Goal: Task Accomplishment & Management: Manage account settings

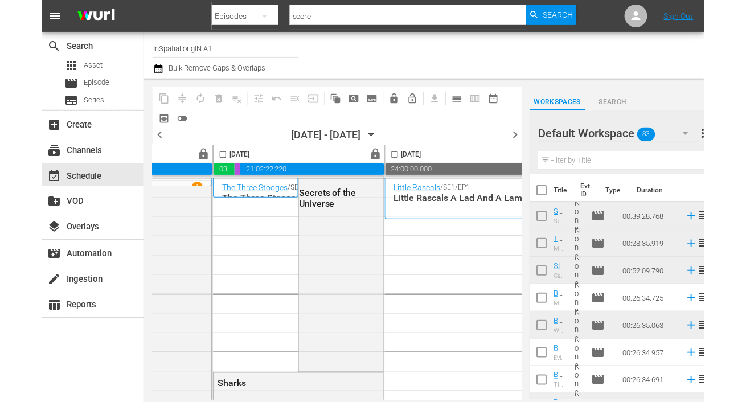
scroll to position [0, 830]
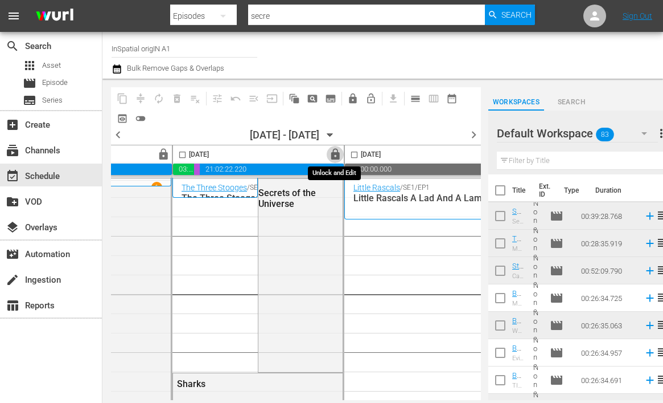
click at [334, 151] on span "lock" at bounding box center [335, 154] width 13 height 13
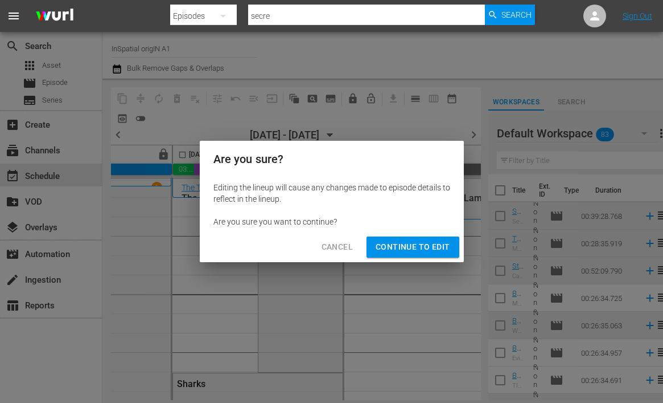
click at [393, 248] on span "Continue to Edit" at bounding box center [413, 247] width 74 height 14
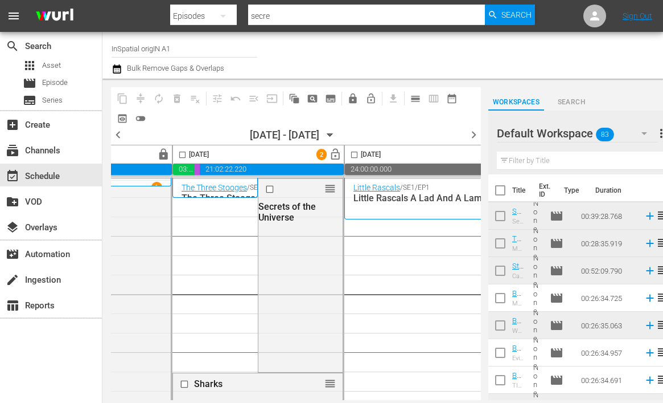
click at [182, 157] on input "checkbox" at bounding box center [182, 156] width 13 height 13
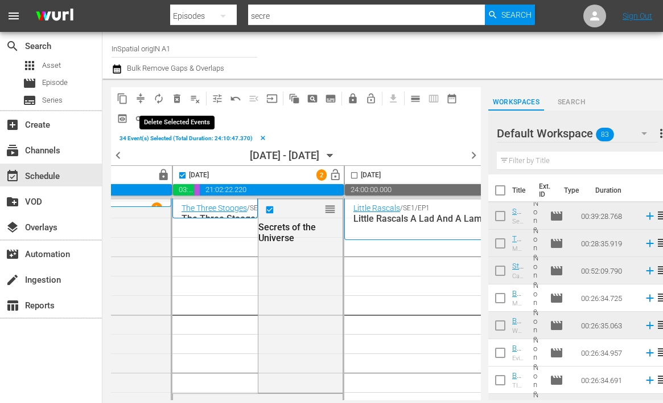
click at [179, 97] on span "delete_forever_outlined" at bounding box center [176, 98] width 11 height 11
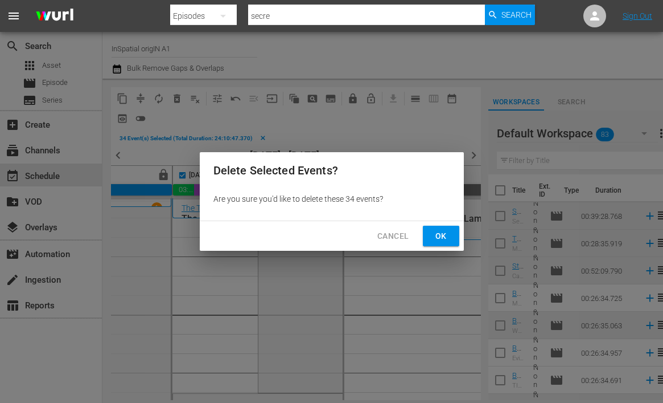
click at [433, 237] on span "Ok" at bounding box center [441, 236] width 18 height 14
checkbox input "false"
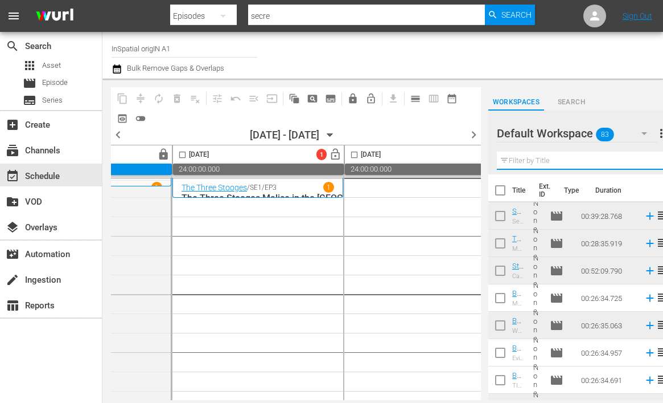
click at [541, 159] on input "text" at bounding box center [581, 160] width 168 height 18
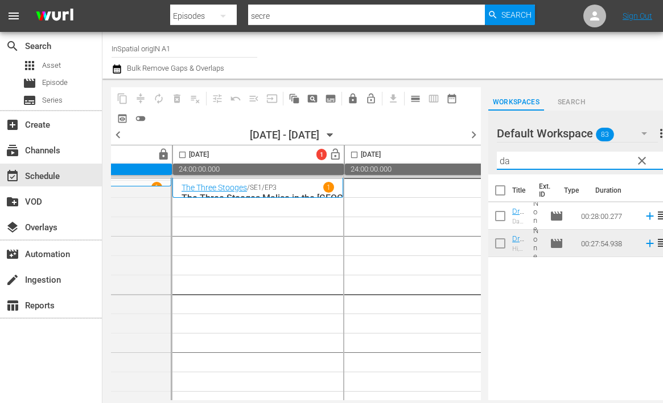
type input "d"
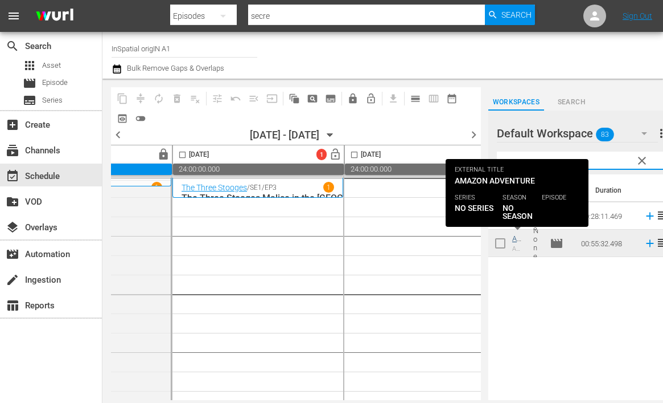
type input "ama"
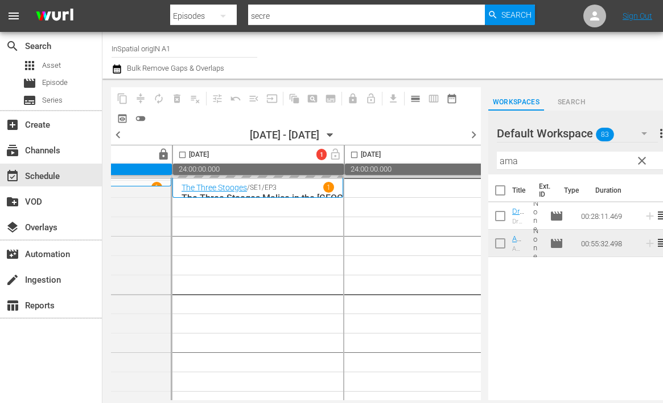
click at [528, 157] on input "ama" at bounding box center [581, 160] width 168 height 18
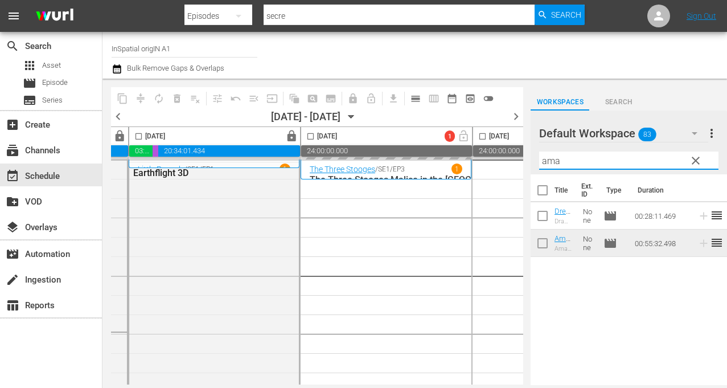
scroll to position [0, 670]
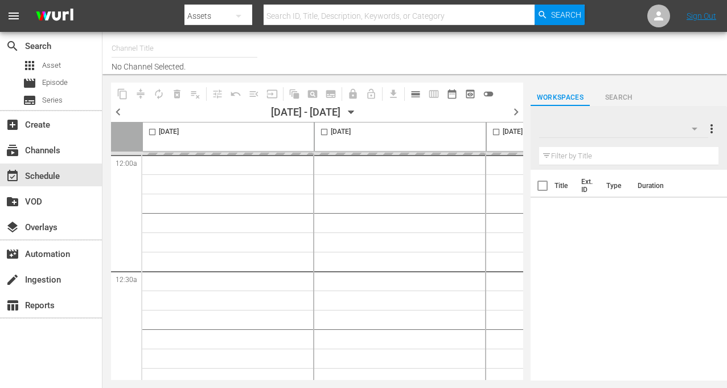
type input "InSpatial origIN A1 (2094)"
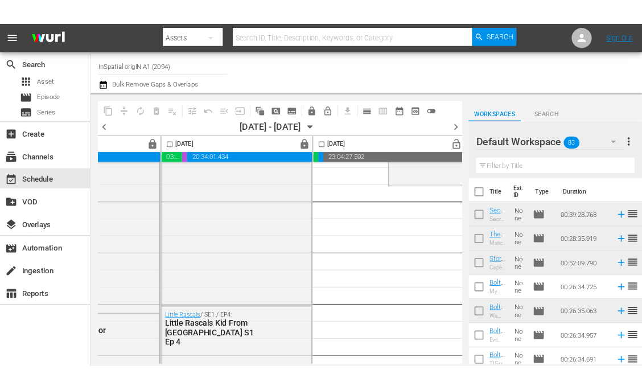
scroll to position [190, 648]
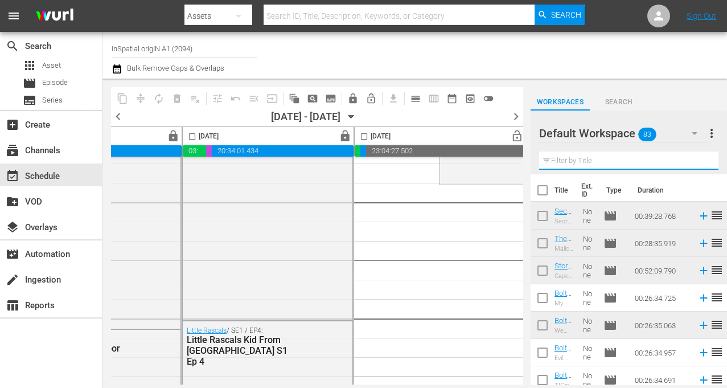
click at [559, 167] on input "text" at bounding box center [628, 160] width 179 height 18
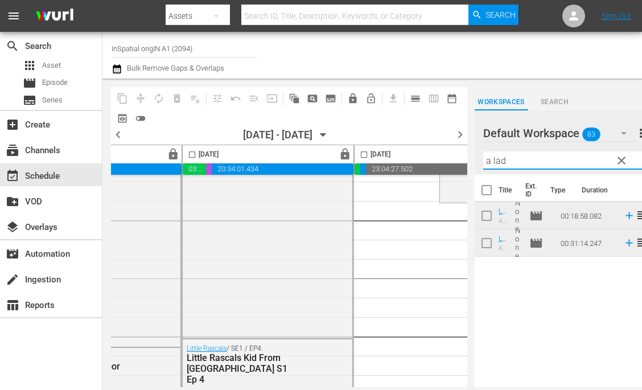
type input "a lad"
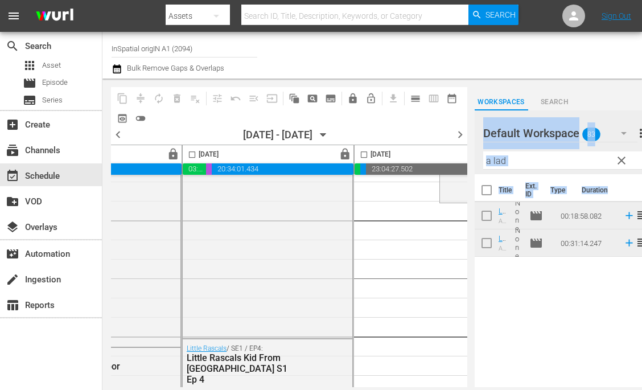
scroll to position [190, 664]
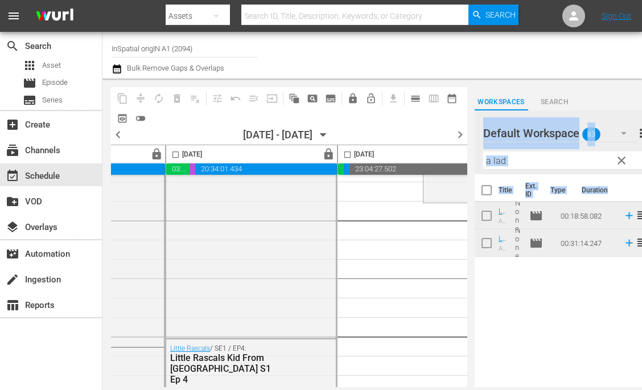
drag, startPoint x: 469, startPoint y: 330, endPoint x: 442, endPoint y: 330, distance: 26.8
click at [442, 330] on div "content_copy compress autorenew_outlined delete_forever_outlined playlist_remov…" at bounding box center [372, 233] width 540 height 309
click at [416, 99] on span "calendar_view_day_outlined" at bounding box center [415, 98] width 11 height 11
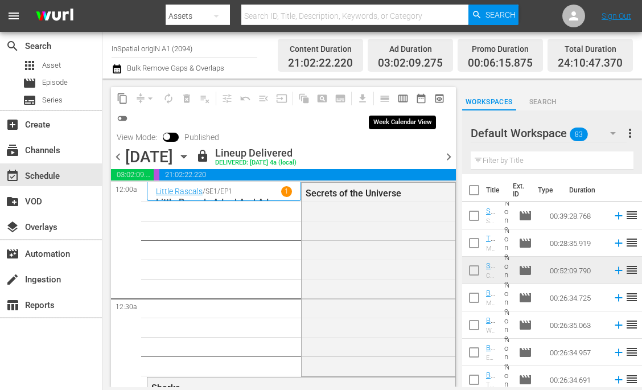
click at [401, 101] on span "calendar_view_week_outlined" at bounding box center [402, 98] width 11 height 11
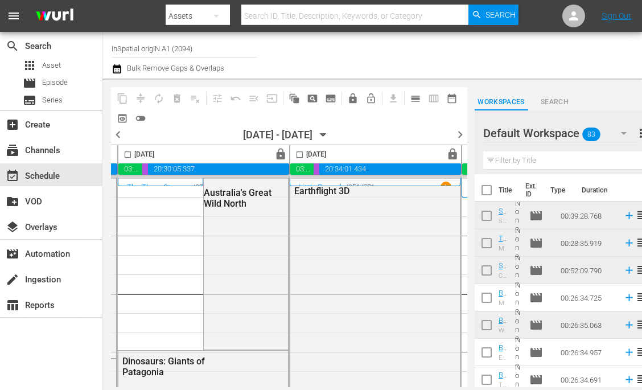
scroll to position [0, 723]
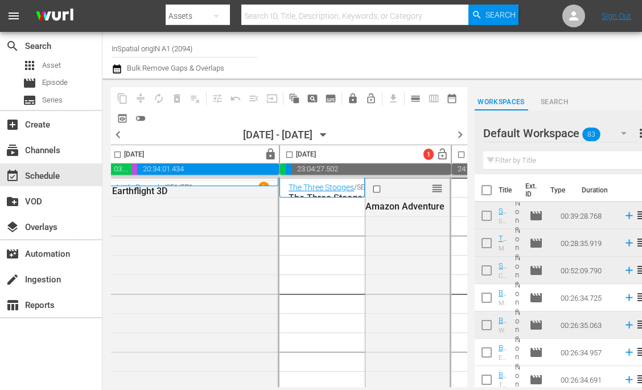
click at [513, 162] on input "text" at bounding box center [563, 160] width 161 height 18
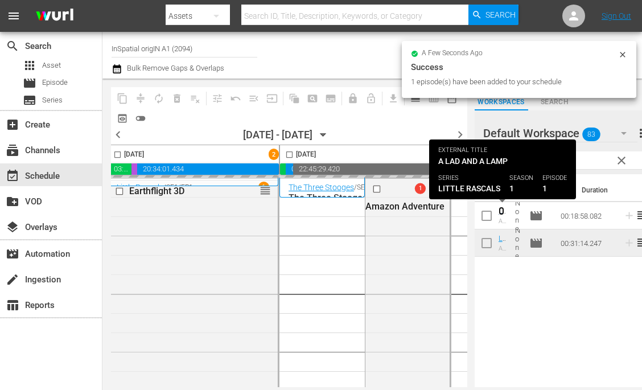
scroll to position [177, 723]
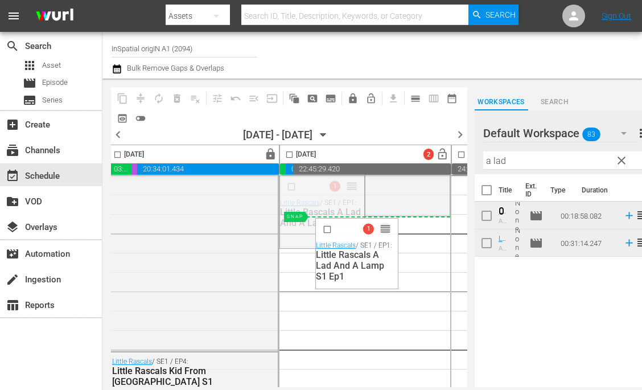
drag, startPoint x: 354, startPoint y: 191, endPoint x: 374, endPoint y: 225, distance: 39.8
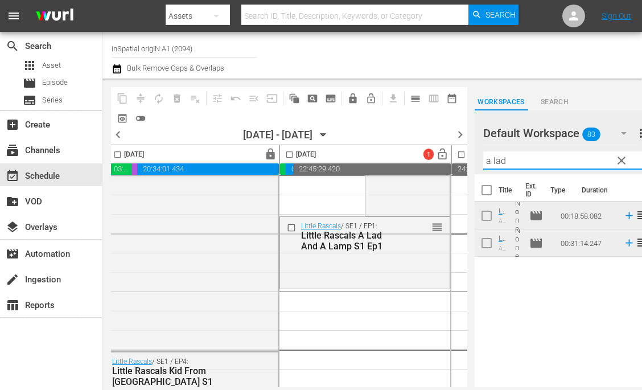
click at [515, 160] on input "a lad" at bounding box center [563, 160] width 161 height 18
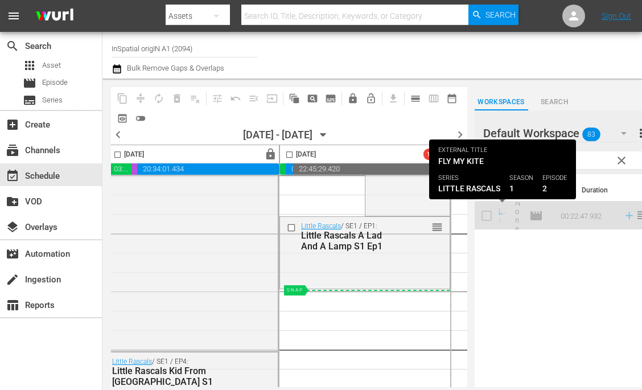
click at [582, 157] on input "fly" at bounding box center [563, 160] width 161 height 18
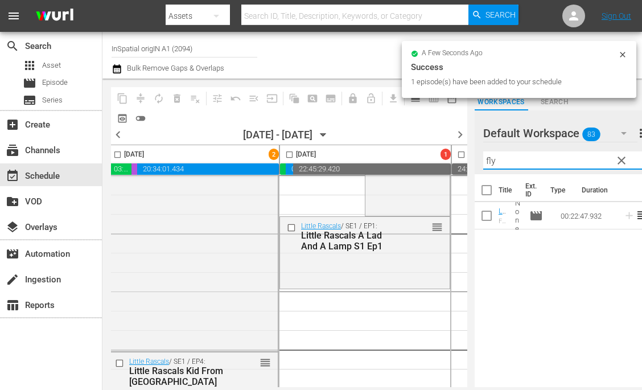
click at [557, 158] on input "fly" at bounding box center [563, 160] width 161 height 18
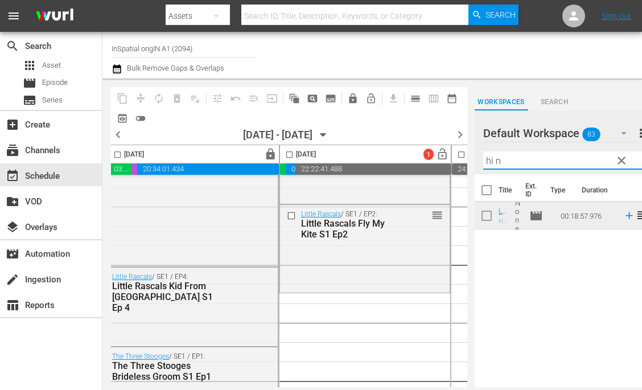
scroll to position [266, 723]
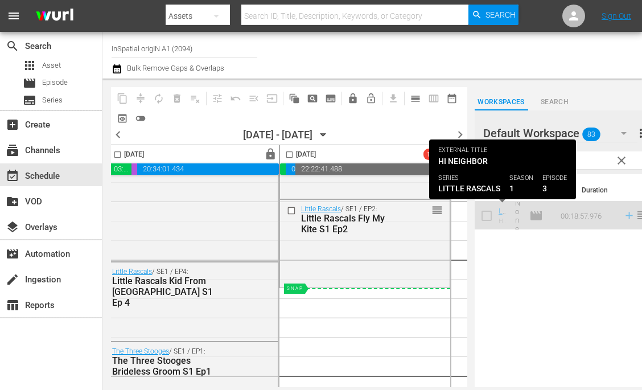
click at [581, 161] on input "hi n" at bounding box center [563, 160] width 161 height 18
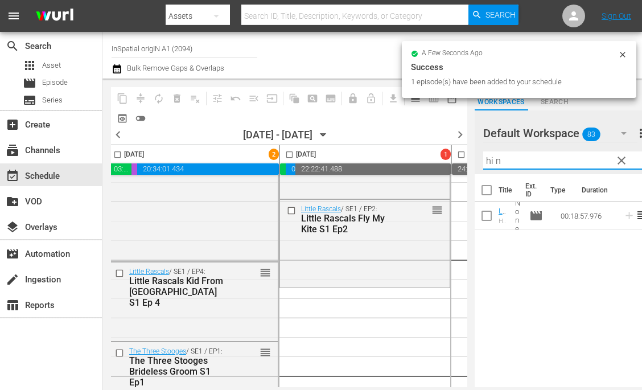
click at [582, 156] on input "hi n" at bounding box center [563, 160] width 161 height 18
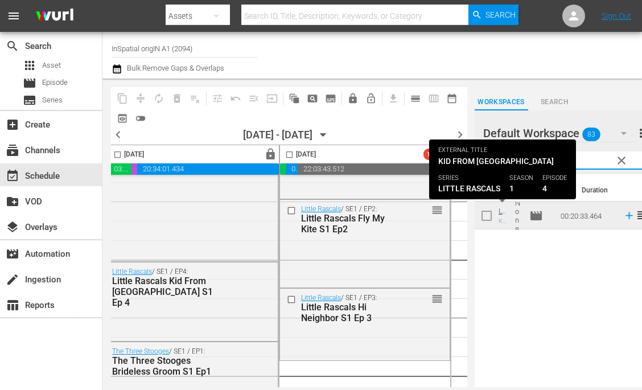
type input "kid"
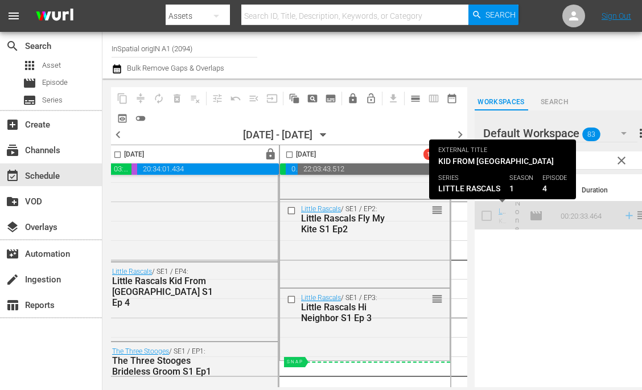
click at [595, 158] on input "kid" at bounding box center [563, 160] width 161 height 18
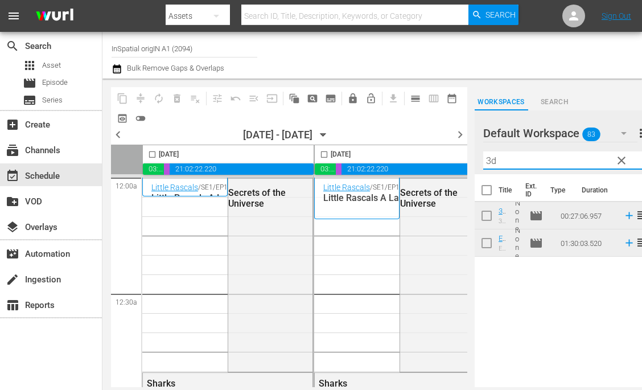
scroll to position [1138, 723]
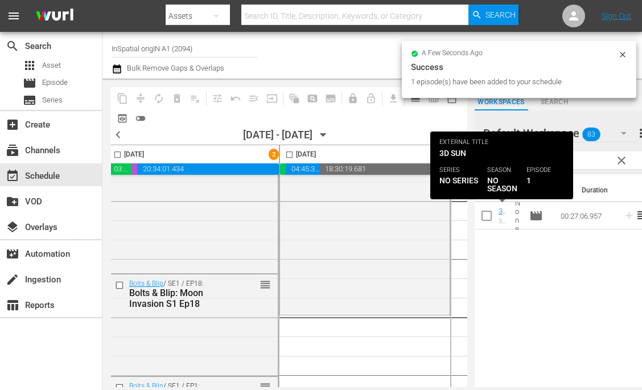
click at [552, 308] on div "Title Ext. ID Type Duration 3D Sun 3D Sun None movie 00:27:06.957 reorder" at bounding box center [564, 281] width 178 height 215
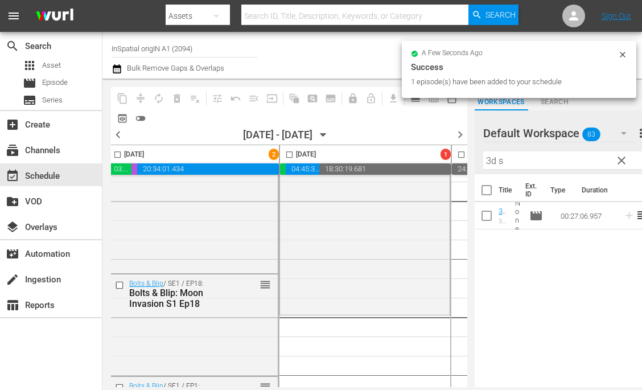
scroll to position [1285, 723]
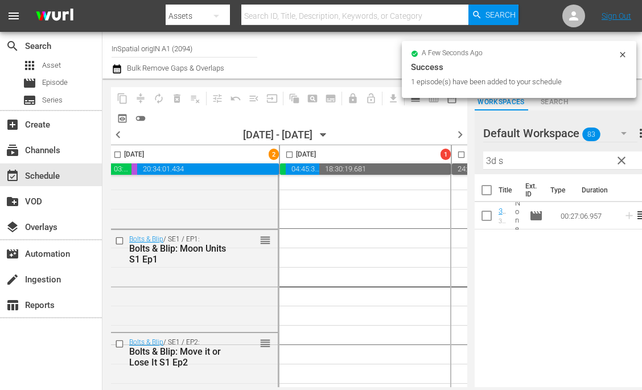
click at [503, 163] on input "3d s" at bounding box center [563, 160] width 161 height 18
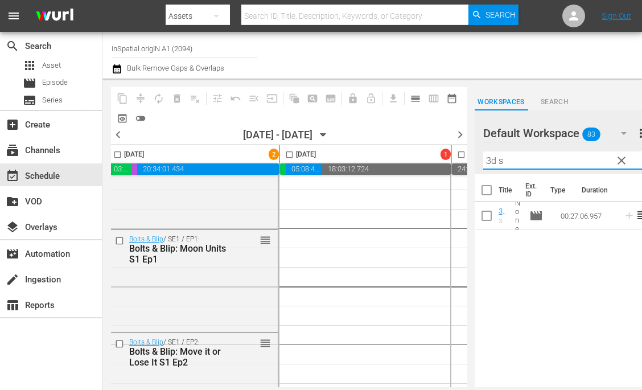
click at [503, 163] on input "3d s" at bounding box center [563, 160] width 161 height 18
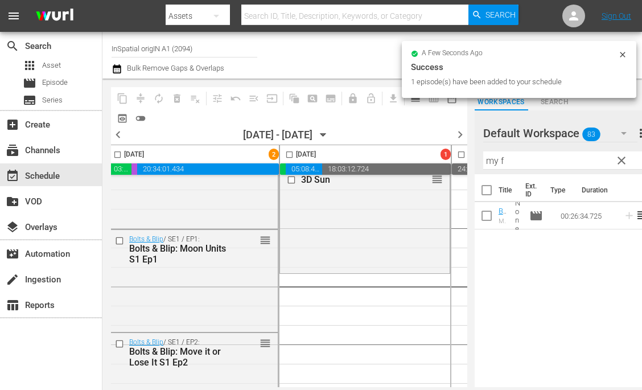
click at [528, 162] on input "my f" at bounding box center [563, 160] width 161 height 18
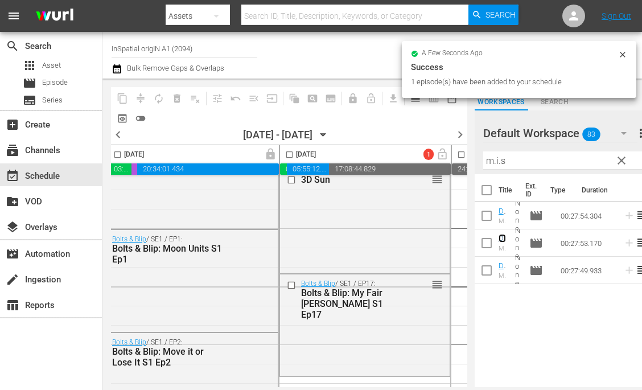
scroll to position [1471, 723]
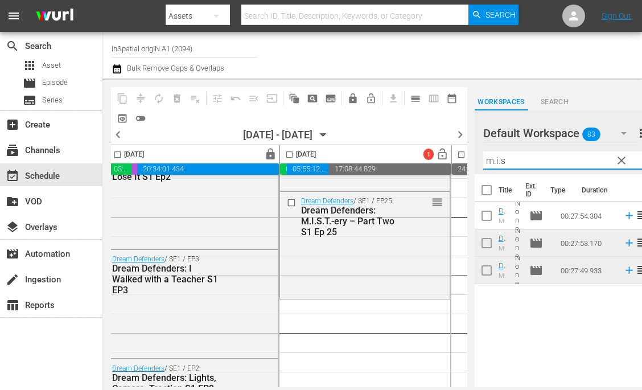
click at [513, 159] on input "m.i.s" at bounding box center [563, 160] width 161 height 18
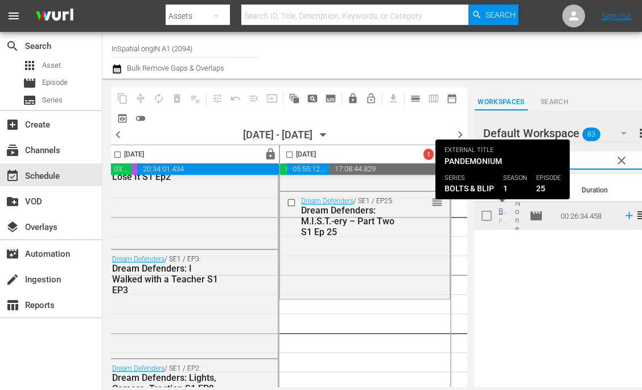
type input "pande"
click at [579, 159] on input "pande" at bounding box center [563, 160] width 161 height 18
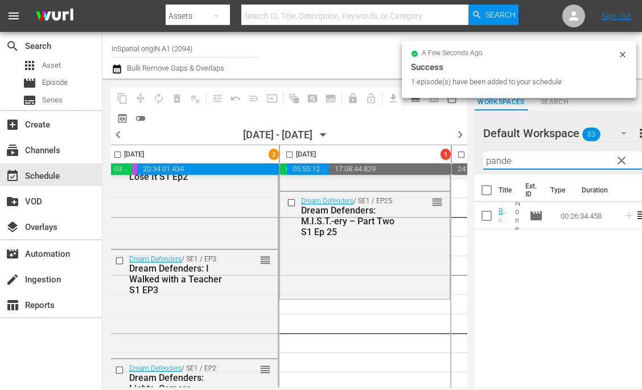
click at [579, 159] on input "pande" at bounding box center [563, 160] width 161 height 18
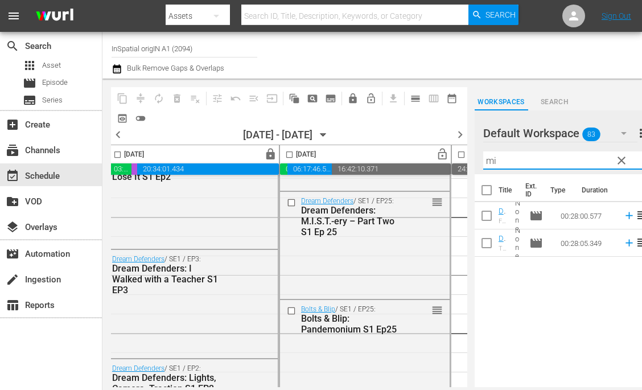
type input "m"
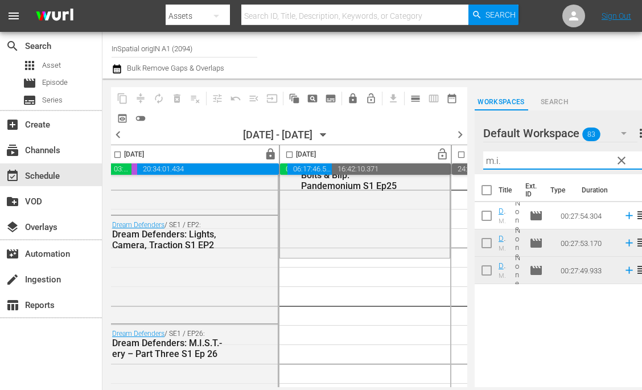
scroll to position [1615, 723]
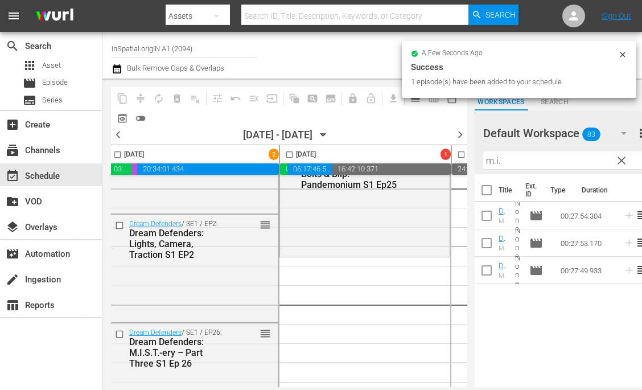
click at [507, 164] on input "m.i." at bounding box center [563, 160] width 161 height 18
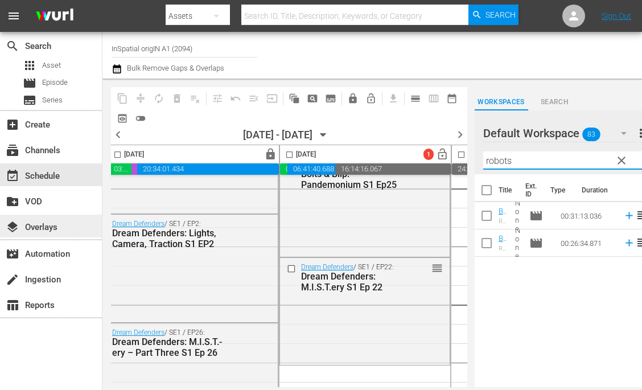
type input "robots"
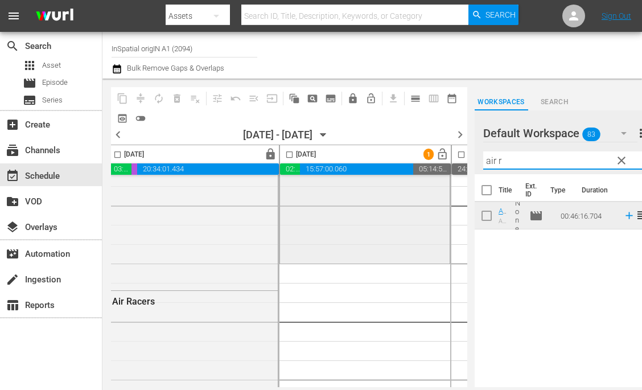
scroll to position [4277, 723]
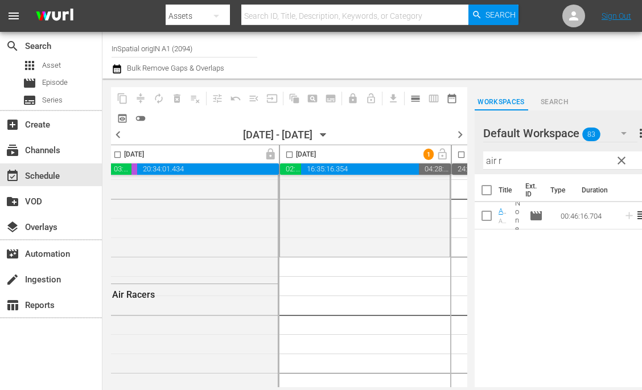
click at [582, 164] on input "air r" at bounding box center [563, 160] width 161 height 18
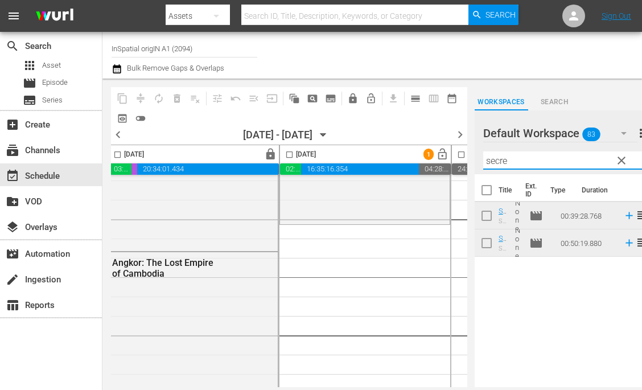
scroll to position [4487, 723]
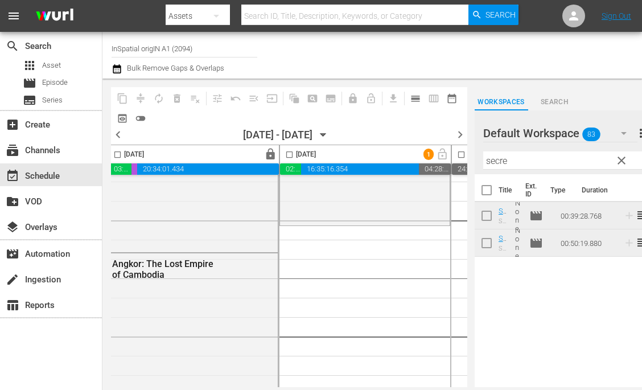
click at [521, 159] on input "secre" at bounding box center [563, 160] width 161 height 18
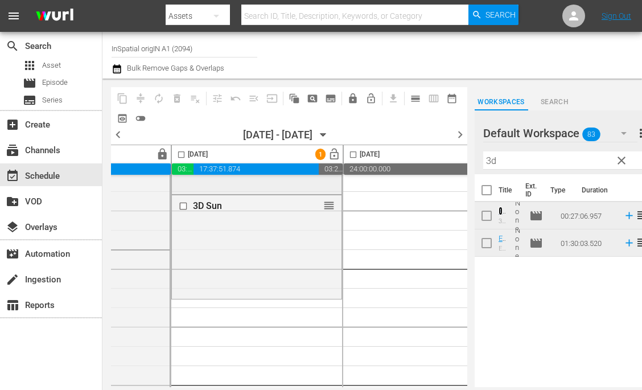
scroll to position [4673, 831]
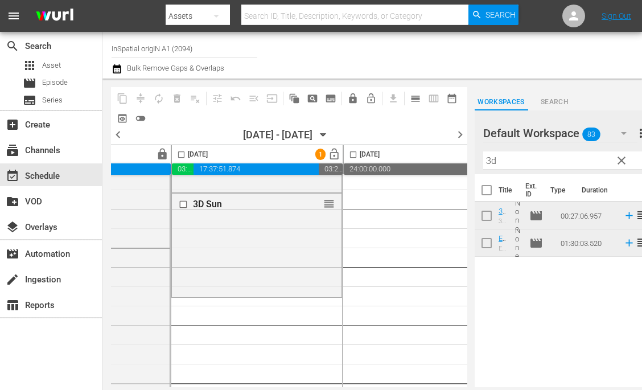
click at [514, 159] on input "3d" at bounding box center [563, 160] width 161 height 18
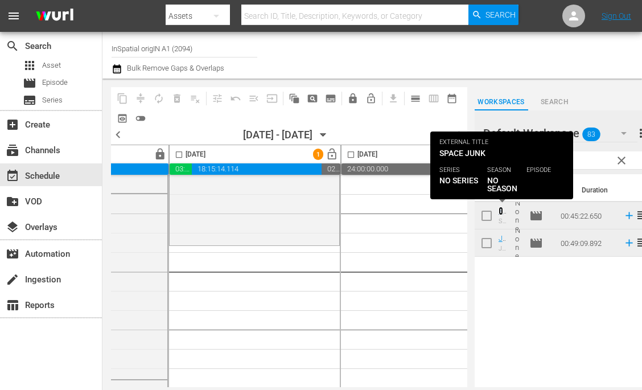
scroll to position [4901, 833]
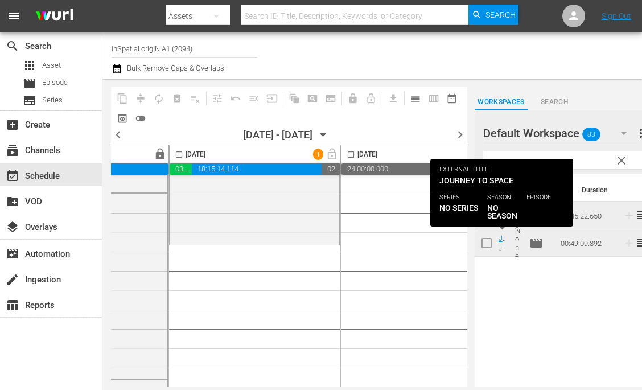
click at [532, 299] on div "Title Ext. ID Type Duration Space Junk Space Junk None movie 00:45:22.650 reord…" at bounding box center [564, 281] width 178 height 215
click at [586, 157] on input "spa" at bounding box center [563, 160] width 161 height 18
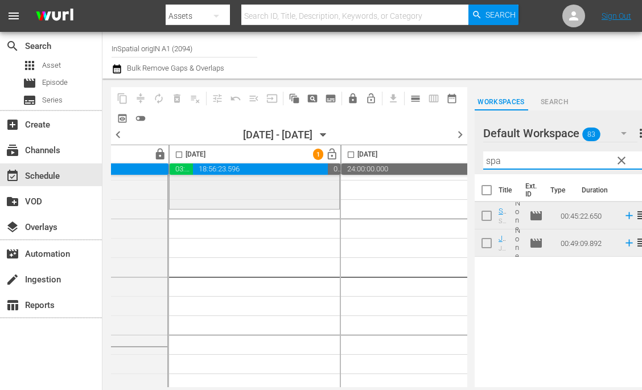
scroll to position [5132, 833]
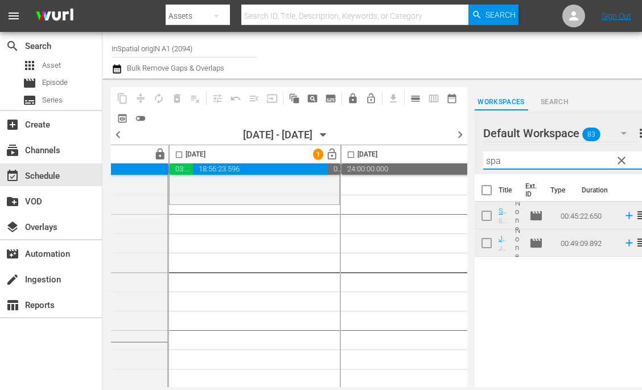
click at [503, 158] on input "spa" at bounding box center [563, 160] width 161 height 18
click at [503, 159] on input "spa" at bounding box center [563, 160] width 161 height 18
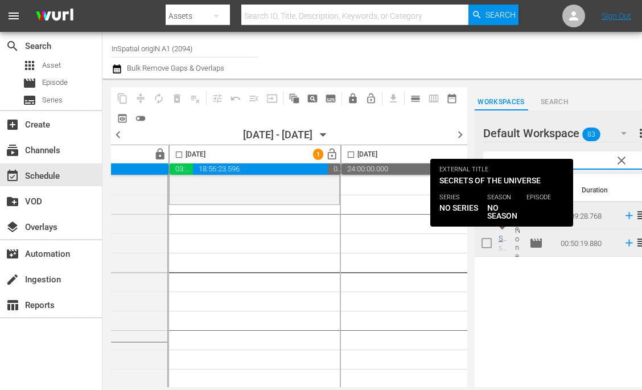
type input "secre"
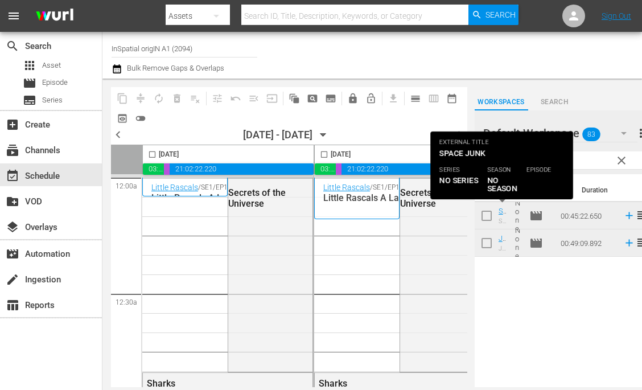
scroll to position [5353, 883]
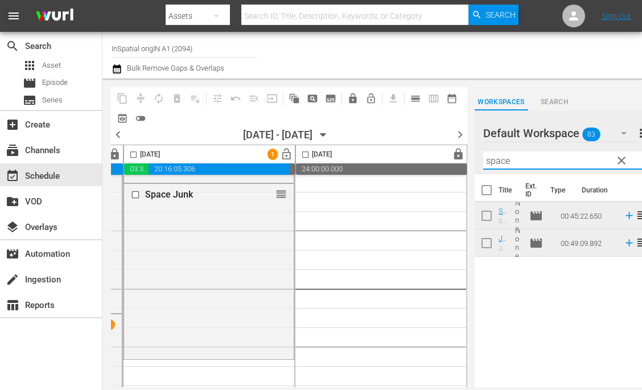
click at [515, 163] on input "space" at bounding box center [563, 160] width 161 height 18
click at [527, 160] on input "space" at bounding box center [563, 160] width 161 height 18
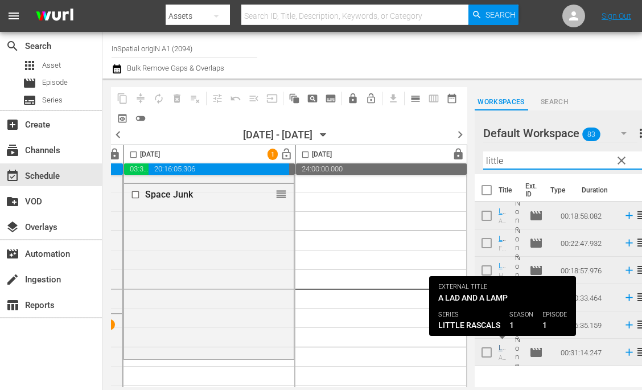
type input "little"
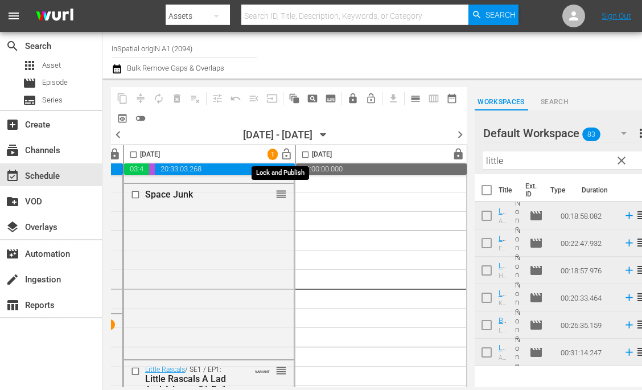
click at [284, 153] on span "lock_open" at bounding box center [286, 154] width 13 height 13
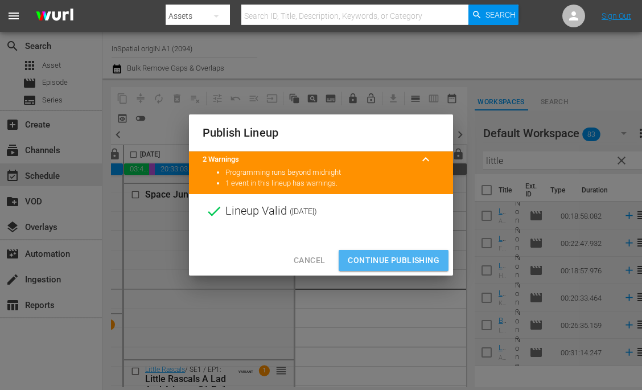
click at [366, 264] on span "Continue Publishing" at bounding box center [394, 260] width 92 height 14
